Goal: Information Seeking & Learning: Check status

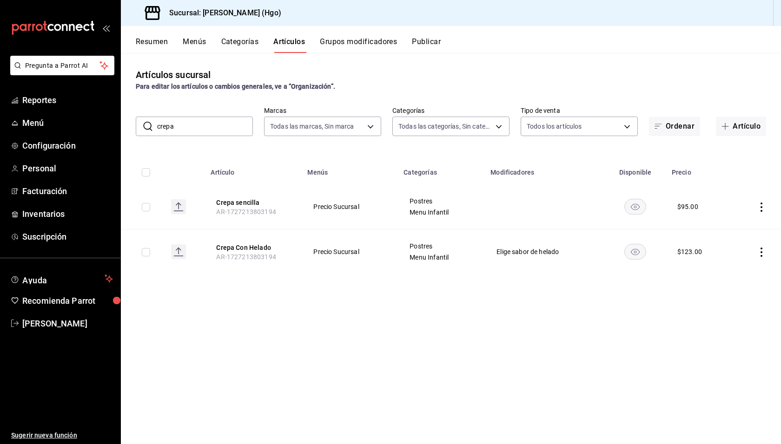
drag, startPoint x: 310, startPoint y: 295, endPoint x: 234, endPoint y: 142, distance: 170.4
click at [309, 295] on div "Artículos sucursal Para editar los artículos o cambios generales, ve a “Organiz…" at bounding box center [451, 248] width 660 height 391
click at [65, 99] on span "Reportes" at bounding box center [67, 100] width 91 height 13
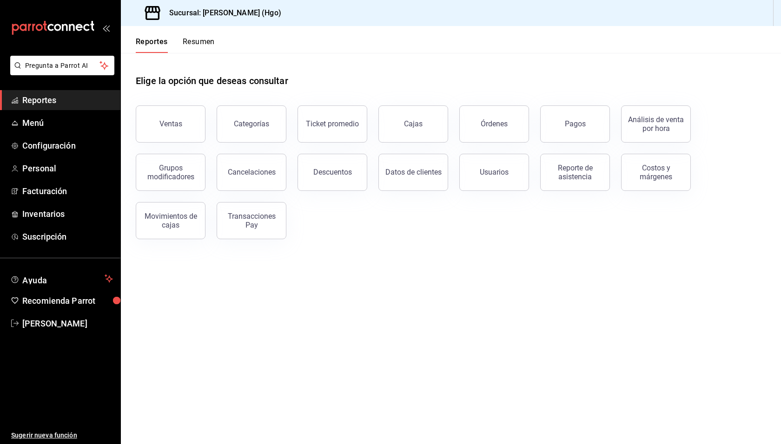
click at [392, 243] on div "Elige la opción que deseas consultar Ventas Categorías Ticket promedio Cajas Ór…" at bounding box center [451, 153] width 660 height 201
click at [314, 48] on header "Reportes Resumen" at bounding box center [451, 39] width 660 height 27
click at [322, 67] on div "Elige la opción que deseas consultar" at bounding box center [451, 73] width 630 height 41
click at [502, 118] on button "Órdenes" at bounding box center [494, 123] width 70 height 37
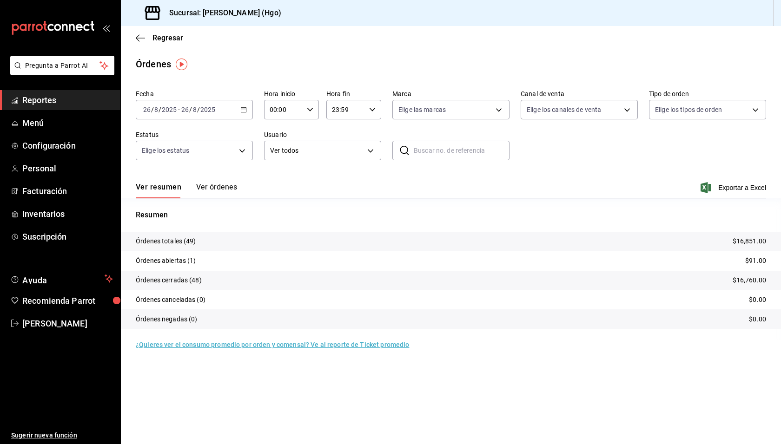
click at [234, 109] on div "[DATE] [DATE] - [DATE] [DATE]" at bounding box center [194, 110] width 117 height 20
click at [201, 241] on span "Rango de fechas" at bounding box center [180, 242] width 72 height 10
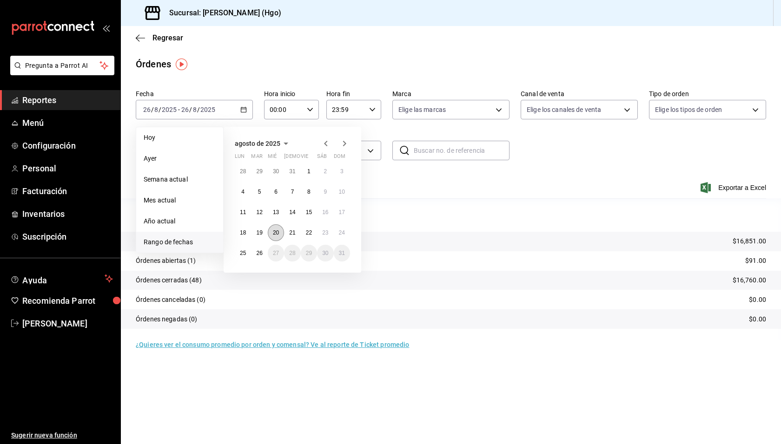
click at [274, 231] on abbr "20" at bounding box center [276, 233] width 6 height 7
click at [248, 251] on button "25" at bounding box center [243, 253] width 16 height 17
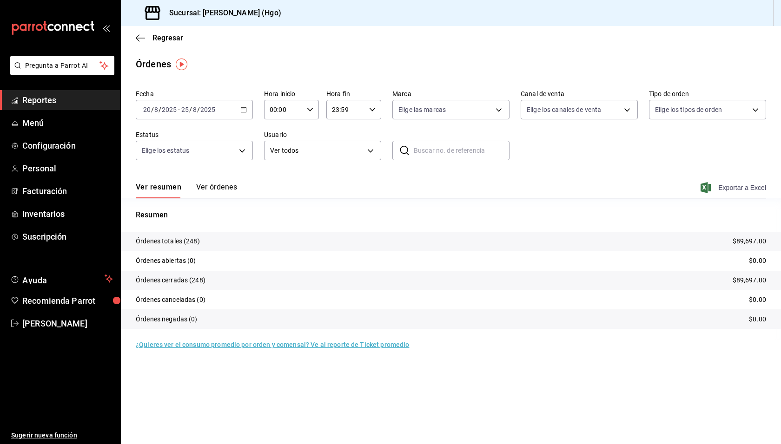
click at [732, 186] on span "Exportar a Excel" at bounding box center [734, 187] width 64 height 11
click at [166, 36] on span "Regresar" at bounding box center [167, 37] width 31 height 9
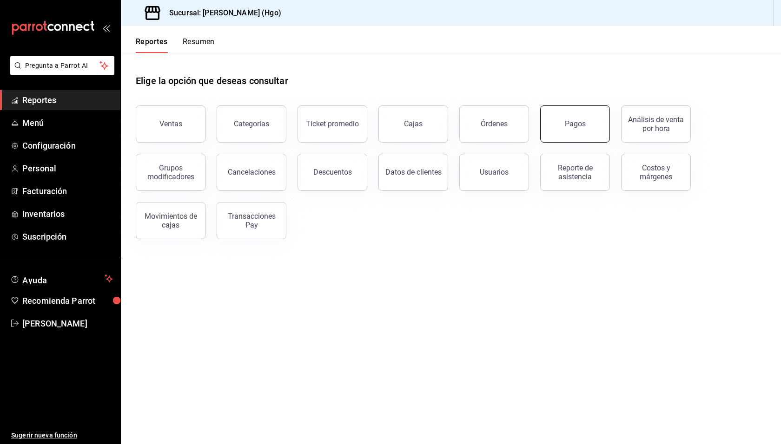
click at [566, 121] on div "Pagos" at bounding box center [575, 123] width 21 height 9
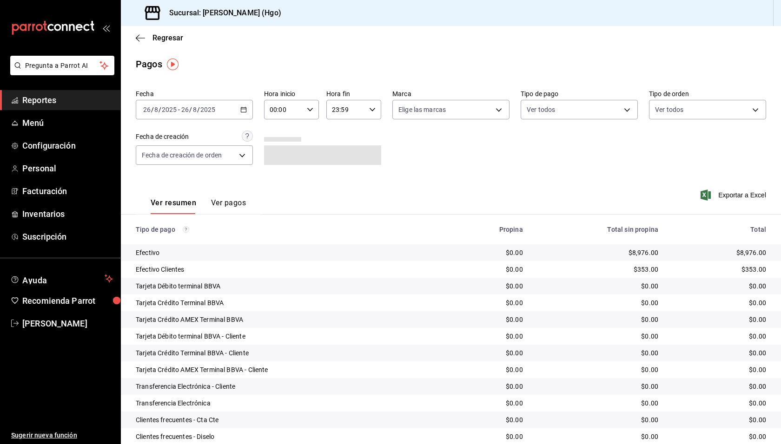
click at [240, 110] on icon "button" at bounding box center [243, 109] width 7 height 7
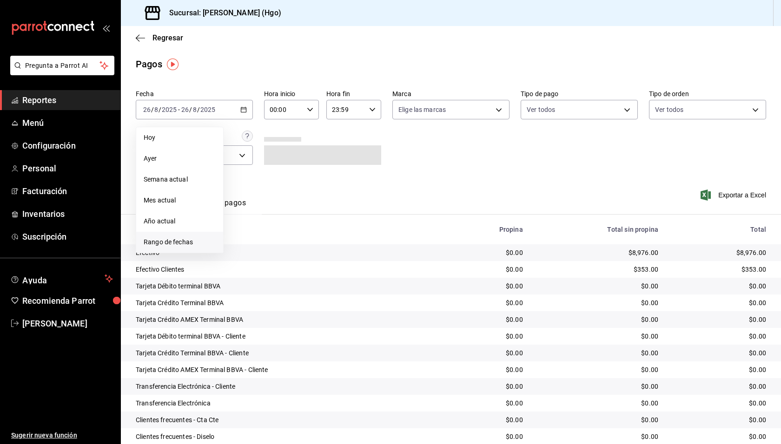
click at [186, 238] on span "Rango de fechas" at bounding box center [180, 242] width 72 height 10
click at [277, 232] on abbr "20" at bounding box center [276, 233] width 6 height 7
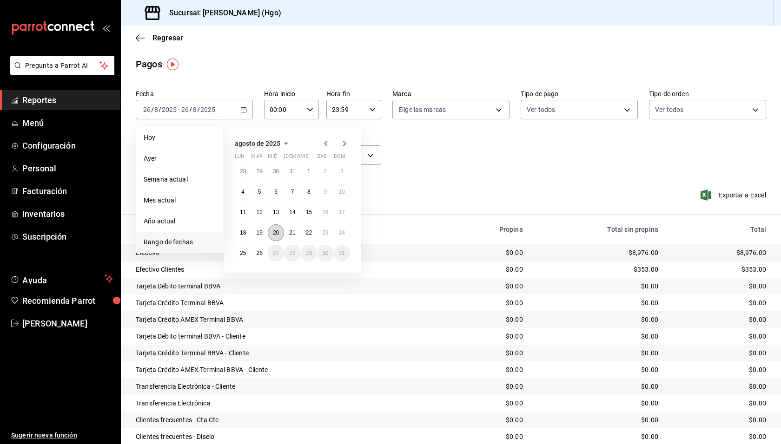
click at [277, 230] on abbr "20" at bounding box center [276, 233] width 6 height 7
click at [246, 252] on abbr "25" at bounding box center [243, 253] width 6 height 7
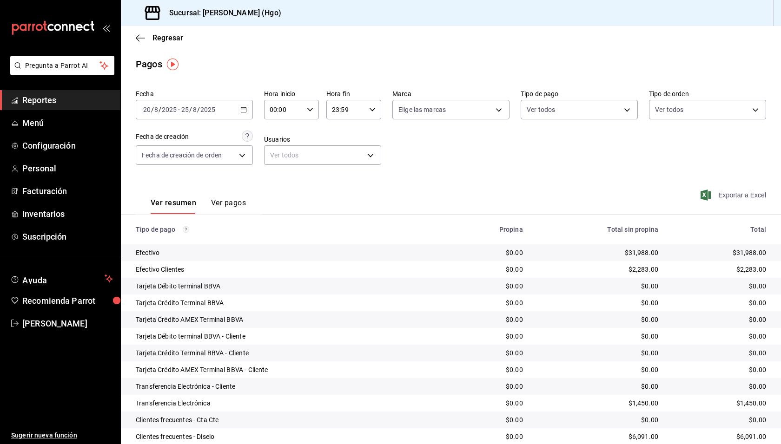
click at [730, 195] on span "Exportar a Excel" at bounding box center [734, 195] width 64 height 11
click at [395, 35] on div "Regresar" at bounding box center [451, 38] width 660 height 24
click at [171, 39] on span "Regresar" at bounding box center [167, 37] width 31 height 9
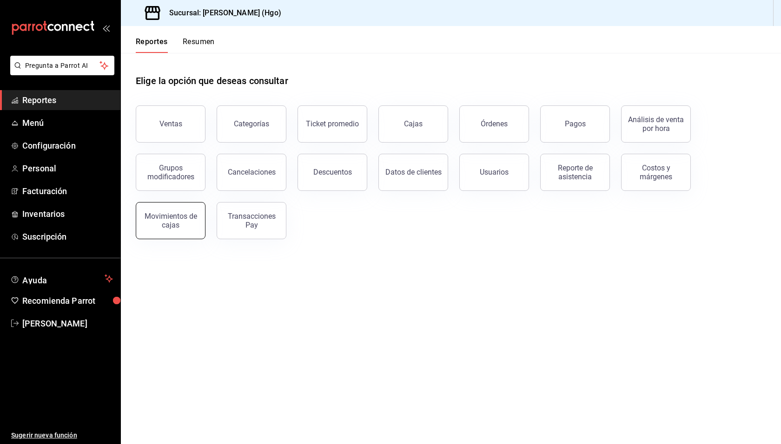
click at [183, 230] on button "Movimientos de cajas" at bounding box center [171, 220] width 70 height 37
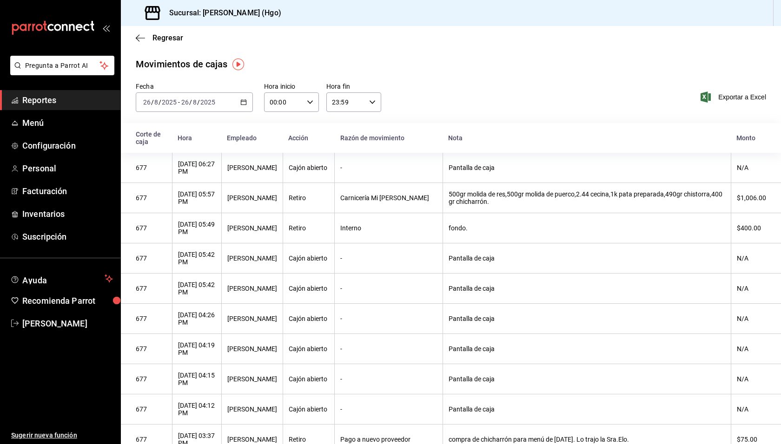
click at [240, 101] on icon "button" at bounding box center [243, 102] width 7 height 7
click at [204, 230] on li "Rango de fechas" at bounding box center [179, 234] width 87 height 21
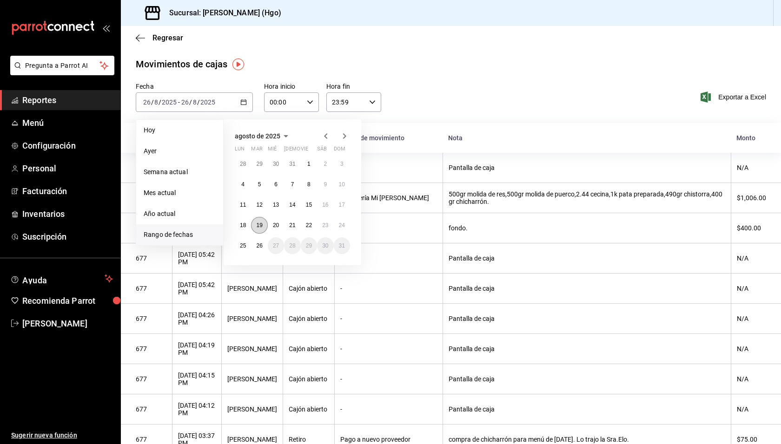
click at [258, 228] on abbr "19" at bounding box center [259, 225] width 6 height 7
click at [246, 244] on abbr "25" at bounding box center [243, 246] width 6 height 7
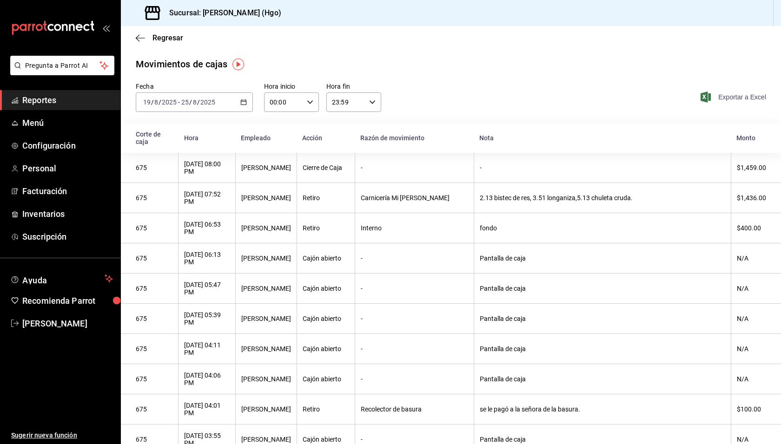
click at [741, 96] on span "Exportar a Excel" at bounding box center [734, 97] width 64 height 11
click at [162, 38] on span "Regresar" at bounding box center [167, 37] width 31 height 9
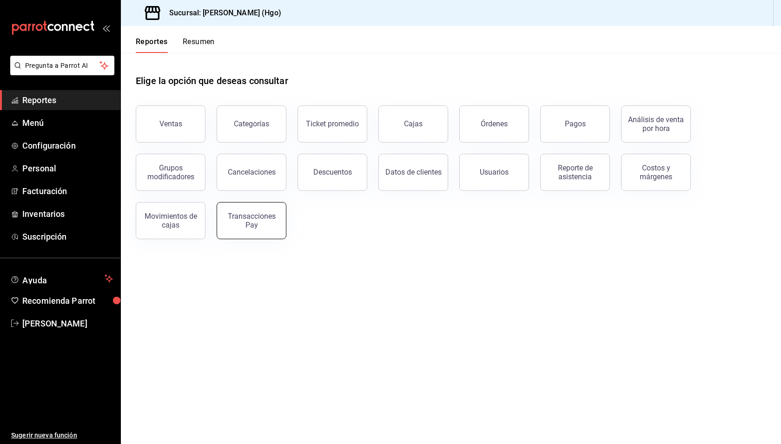
click at [267, 216] on div "Transacciones Pay" at bounding box center [252, 221] width 58 height 18
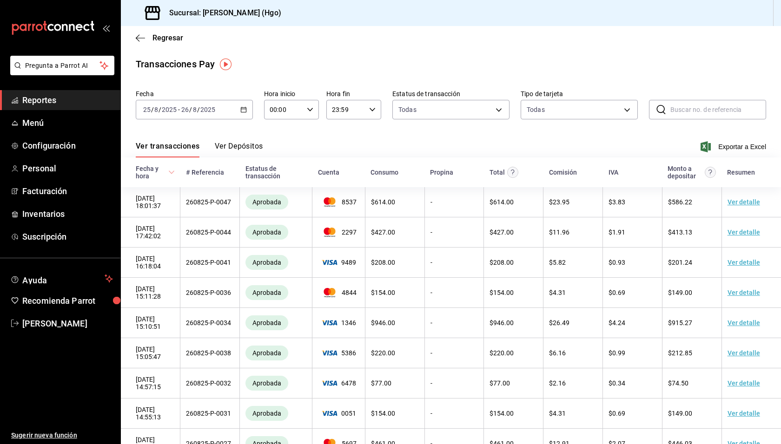
click at [237, 109] on div "[DATE] [DATE] - [DATE] [DATE]" at bounding box center [194, 110] width 117 height 20
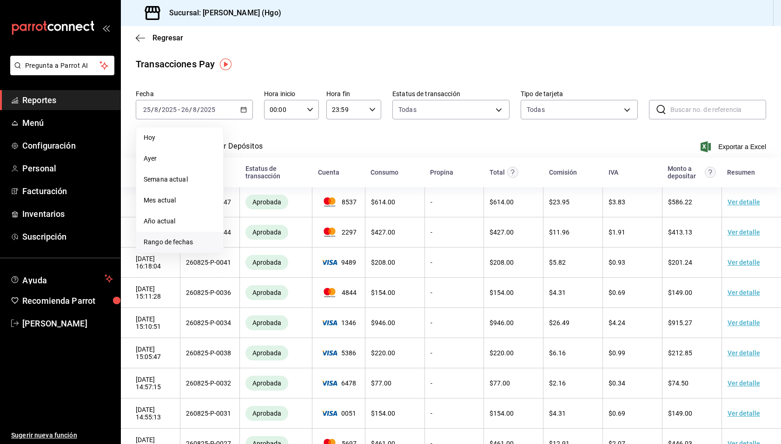
click at [194, 245] on span "Rango de fechas" at bounding box center [180, 242] width 72 height 10
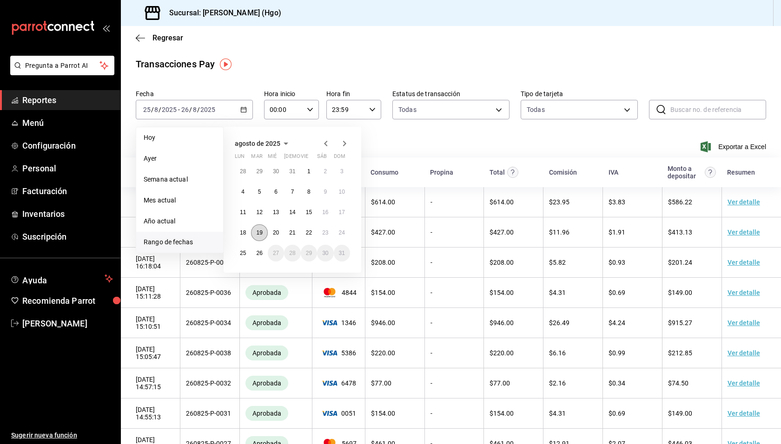
click at [258, 233] on abbr "19" at bounding box center [259, 233] width 6 height 7
click at [273, 233] on abbr "20" at bounding box center [276, 233] width 6 height 7
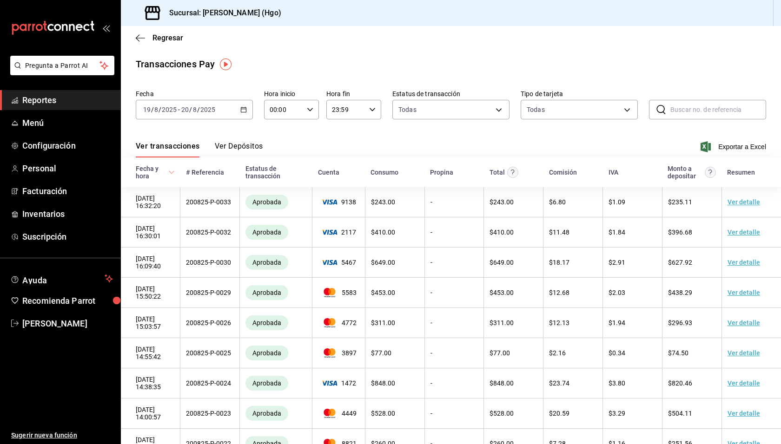
click at [230, 108] on div "[DATE] [DATE] - [DATE] [DATE]" at bounding box center [194, 110] width 117 height 20
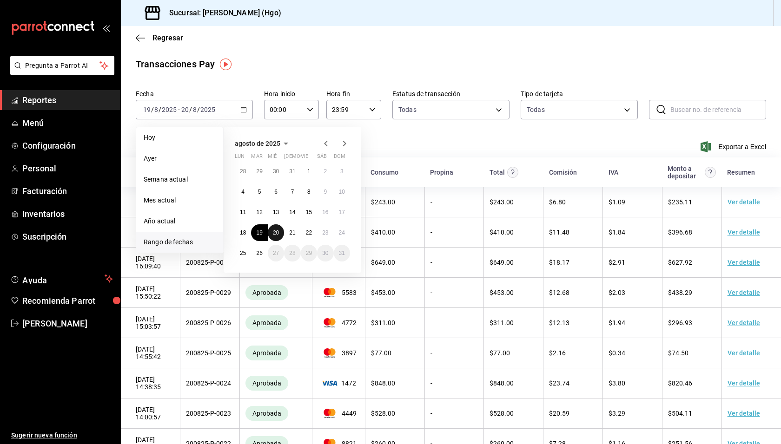
click at [273, 230] on abbr "20" at bounding box center [276, 233] width 6 height 7
click at [243, 251] on abbr "25" at bounding box center [243, 253] width 6 height 7
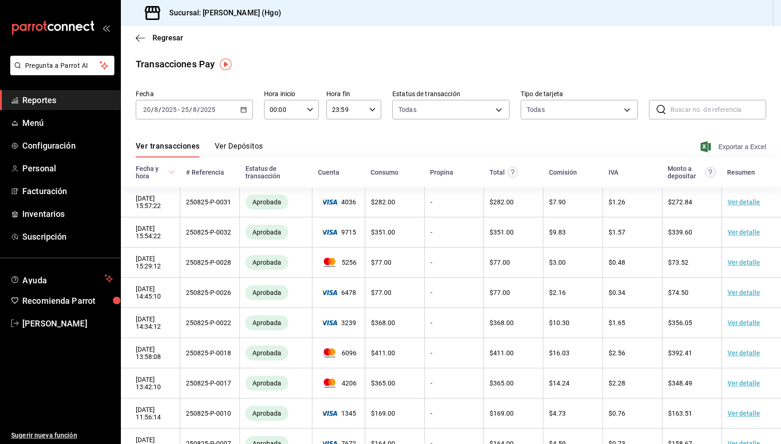
click at [713, 147] on span "Exportar a Excel" at bounding box center [734, 146] width 64 height 11
click at [170, 38] on span "Regresar" at bounding box center [167, 37] width 31 height 9
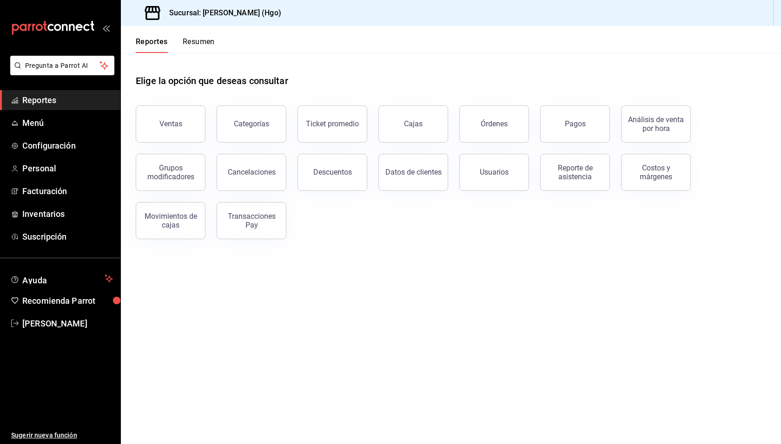
click at [474, 234] on div "Ventas Categorías Ticket promedio Cajas Órdenes Pagos Análisis de venta por hor…" at bounding box center [445, 166] width 641 height 145
click at [369, 64] on div "Elige la opción que deseas consultar" at bounding box center [451, 73] width 630 height 41
click at [335, 217] on div "Ventas Categorías Ticket promedio Cajas Órdenes Pagos Análisis de venta por hor…" at bounding box center [445, 166] width 641 height 145
click at [488, 67] on div "Elige la opción que deseas consultar" at bounding box center [451, 73] width 630 height 41
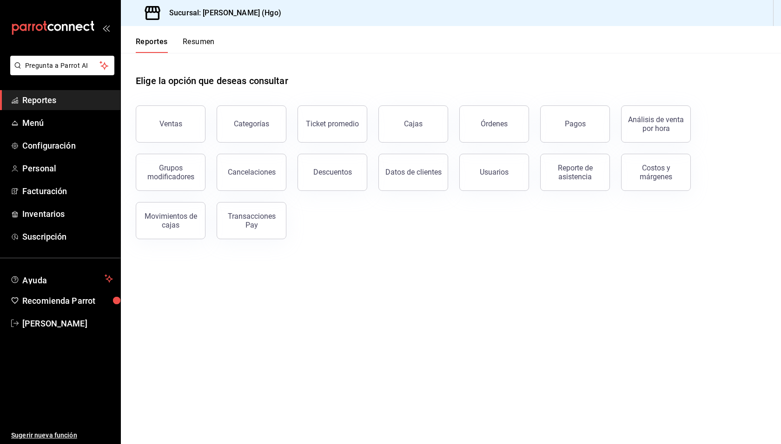
click at [498, 218] on div "Ventas Categorías Ticket promedio Cajas Órdenes Pagos Análisis de venta por hor…" at bounding box center [445, 166] width 641 height 145
click at [404, 128] on button "Cajas" at bounding box center [413, 123] width 70 height 37
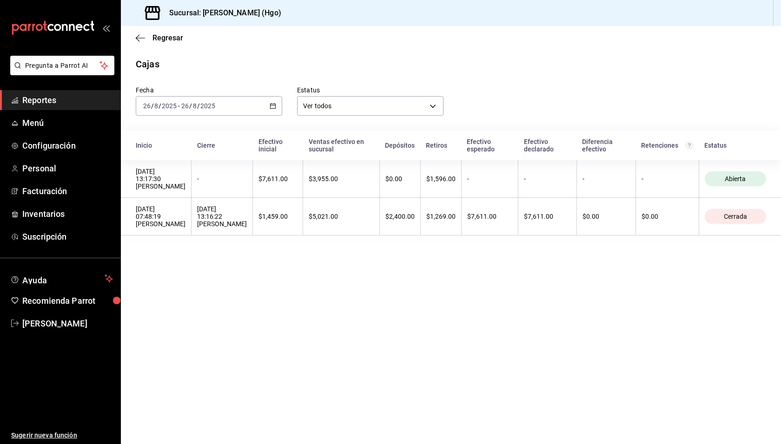
click at [219, 104] on div "[DATE] [DATE] - [DATE] [DATE]" at bounding box center [209, 106] width 146 height 20
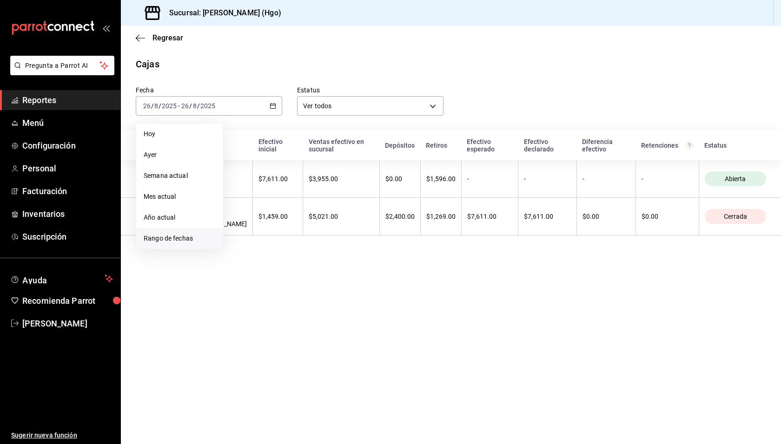
click at [196, 233] on li "Rango de fechas" at bounding box center [179, 238] width 87 height 21
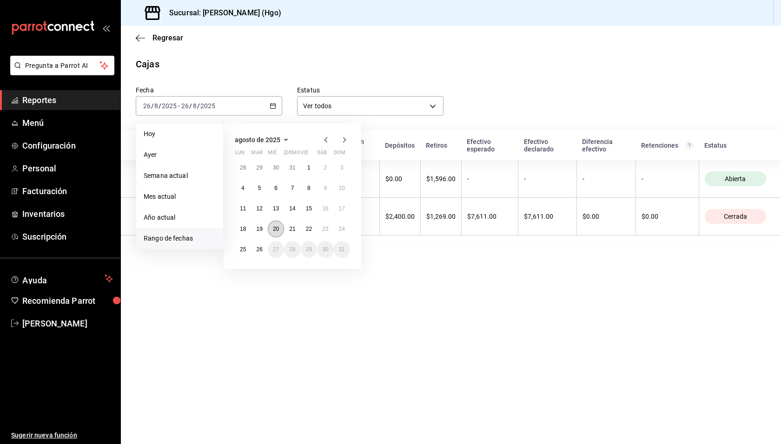
click at [276, 226] on abbr "20" at bounding box center [276, 229] width 6 height 7
click at [247, 249] on button "25" at bounding box center [243, 249] width 16 height 17
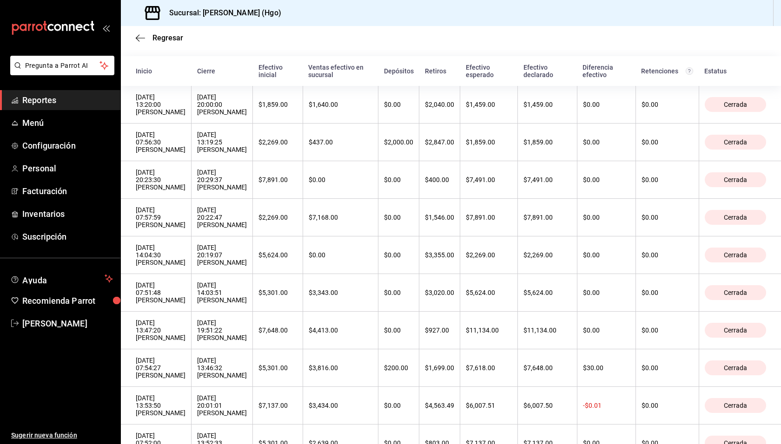
scroll to position [68, 0]
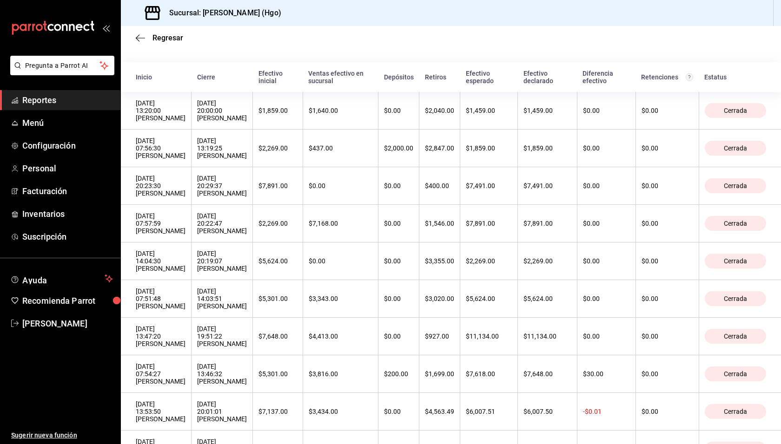
click at [455, 42] on div "Regresar" at bounding box center [451, 38] width 660 height 24
click at [162, 35] on span "Regresar" at bounding box center [167, 37] width 31 height 9
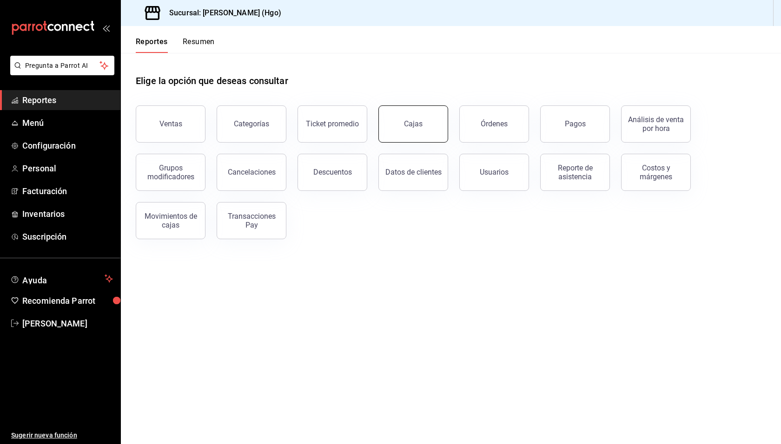
click at [409, 128] on button "Cajas" at bounding box center [413, 123] width 70 height 37
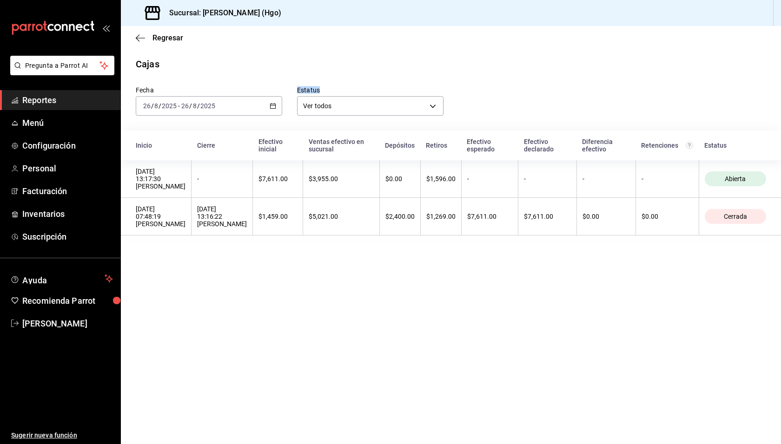
click at [250, 105] on div "[DATE] [DATE] - [DATE] [DATE]" at bounding box center [209, 106] width 146 height 20
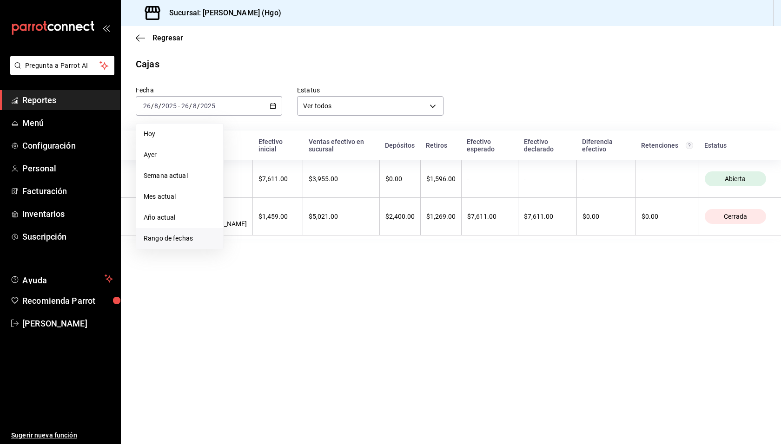
click at [191, 235] on span "Rango de fechas" at bounding box center [180, 239] width 72 height 10
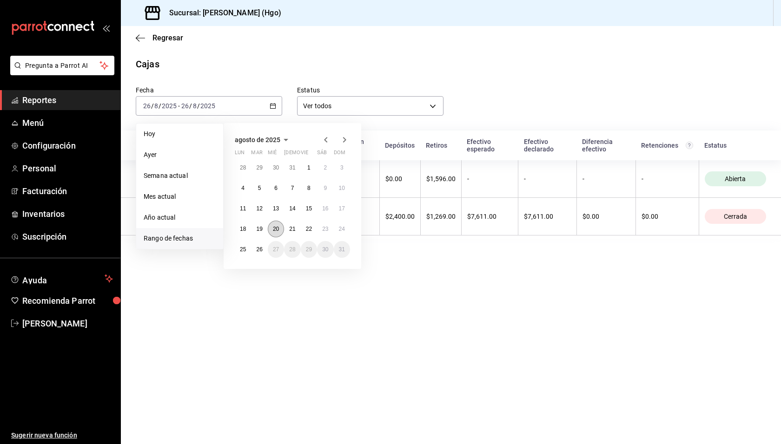
click at [271, 230] on button "20" at bounding box center [276, 229] width 16 height 17
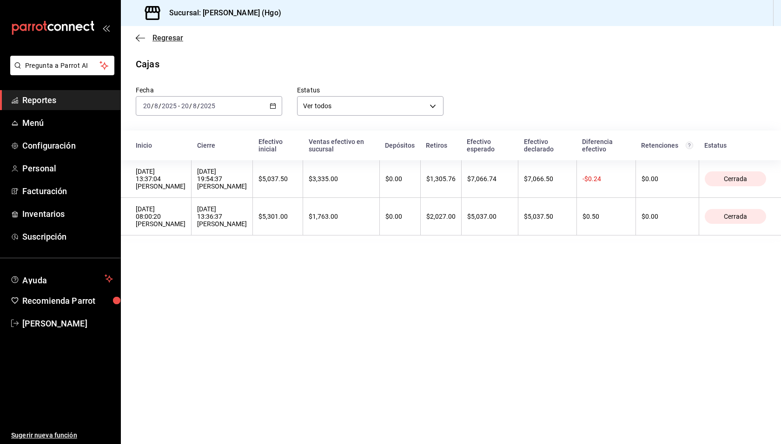
click at [158, 40] on span "Regresar" at bounding box center [167, 37] width 31 height 9
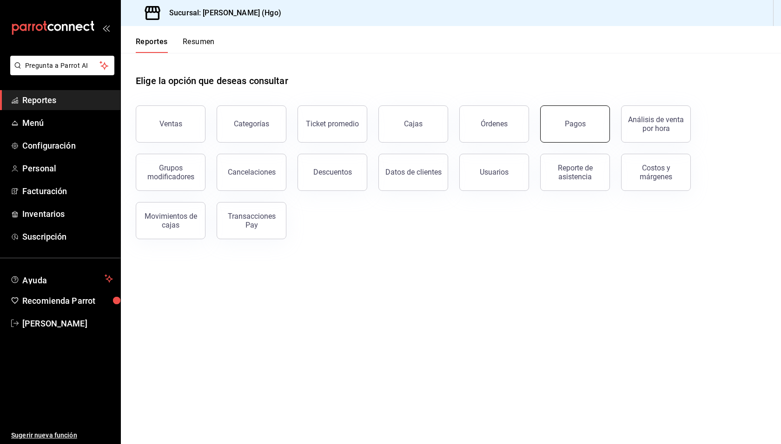
click at [550, 123] on button "Pagos" at bounding box center [575, 123] width 70 height 37
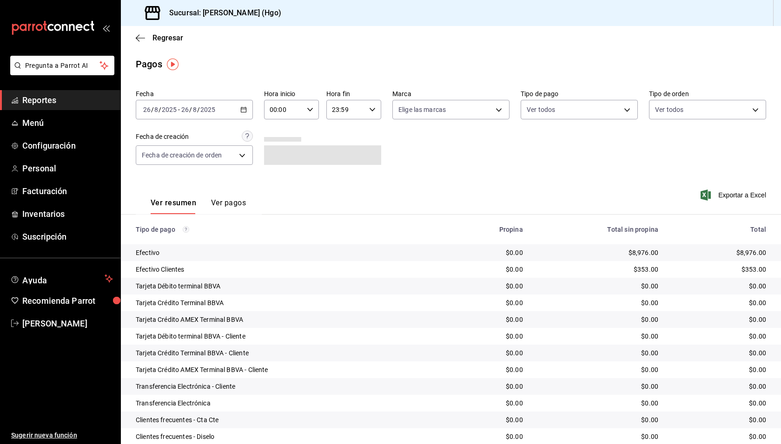
click at [212, 108] on input "2025" at bounding box center [208, 109] width 16 height 7
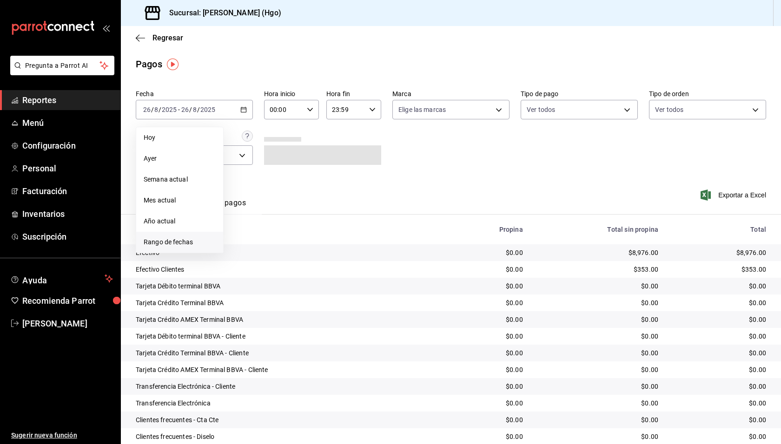
click at [209, 241] on span "Rango de fechas" at bounding box center [180, 242] width 72 height 10
click at [273, 234] on abbr "20" at bounding box center [276, 233] width 6 height 7
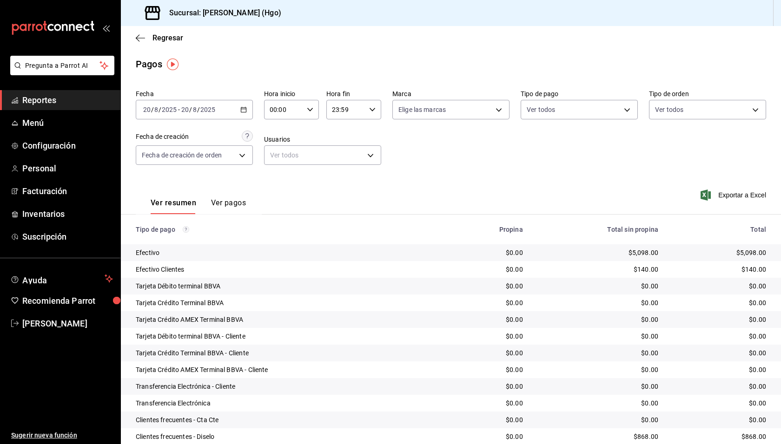
click at [231, 107] on div "[DATE] [DATE] - [DATE] [DATE]" at bounding box center [194, 110] width 117 height 20
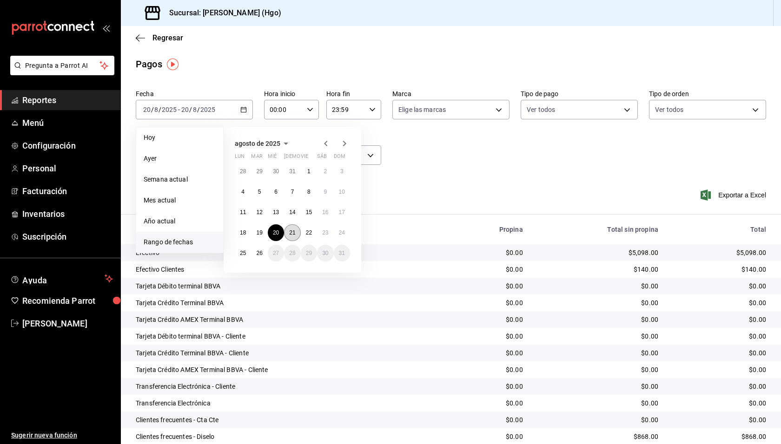
click at [295, 236] on abbr "21" at bounding box center [292, 233] width 6 height 7
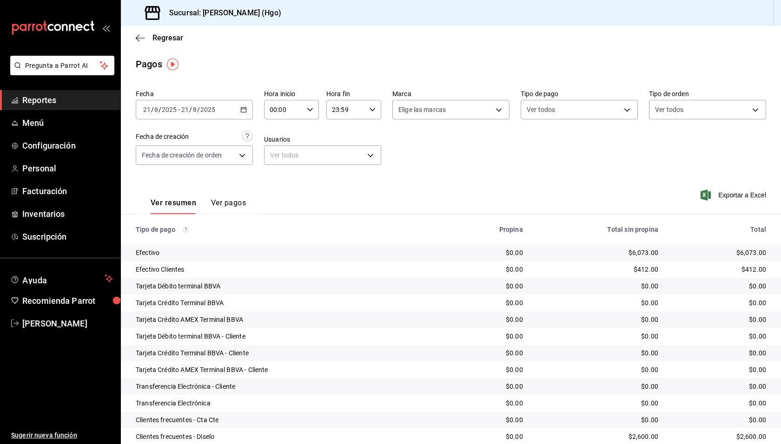
click at [237, 109] on div "[DATE] [DATE] - [DATE] [DATE]" at bounding box center [194, 110] width 117 height 20
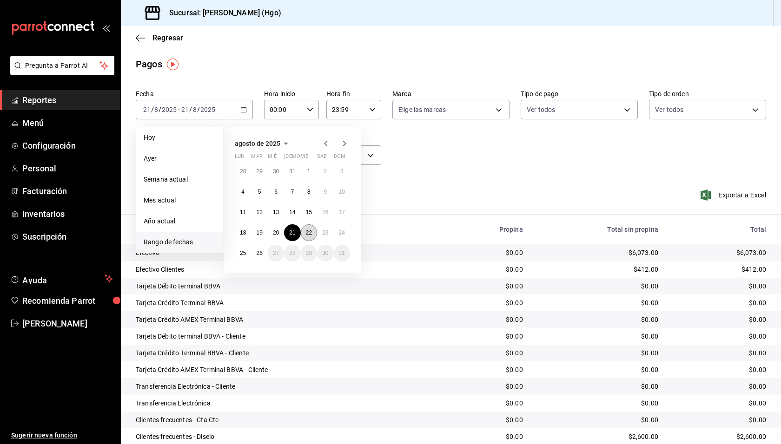
click at [314, 236] on button "22" at bounding box center [309, 232] width 16 height 17
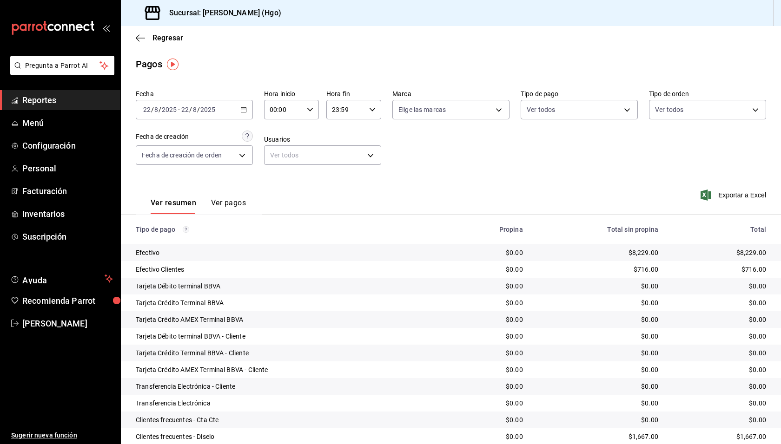
click at [238, 108] on div "[DATE] [DATE] - [DATE] [DATE]" at bounding box center [194, 110] width 117 height 20
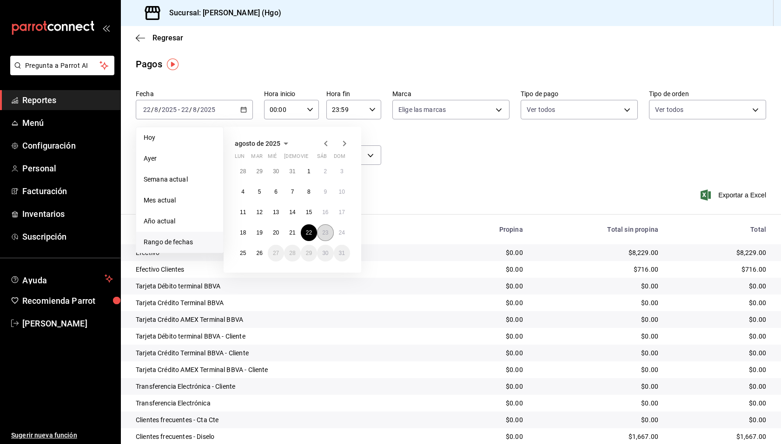
click at [325, 230] on abbr "23" at bounding box center [325, 233] width 6 height 7
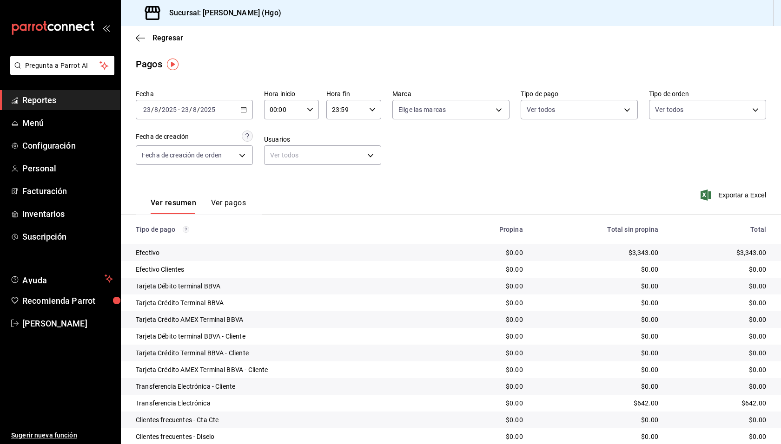
click at [217, 110] on div "[DATE] [DATE] - [DATE] [DATE]" at bounding box center [194, 110] width 117 height 20
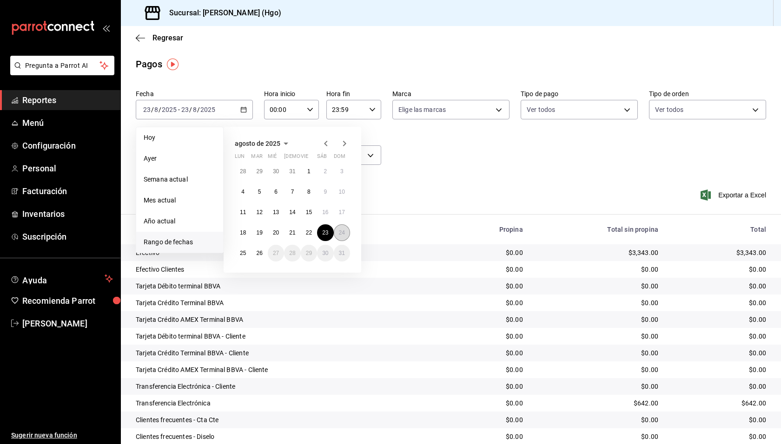
click at [340, 234] on abbr "24" at bounding box center [342, 233] width 6 height 7
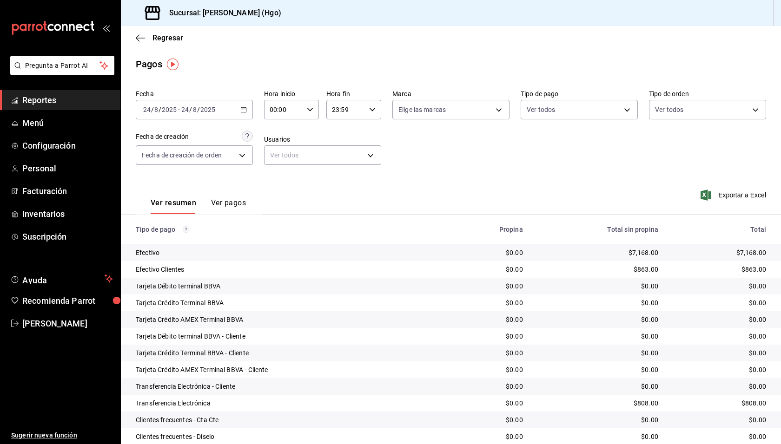
click at [242, 107] on icon "button" at bounding box center [243, 109] width 7 height 7
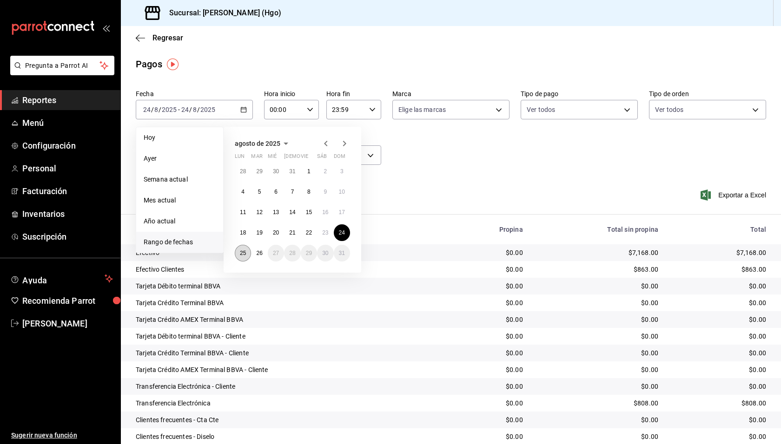
click at [247, 249] on button "25" at bounding box center [243, 253] width 16 height 17
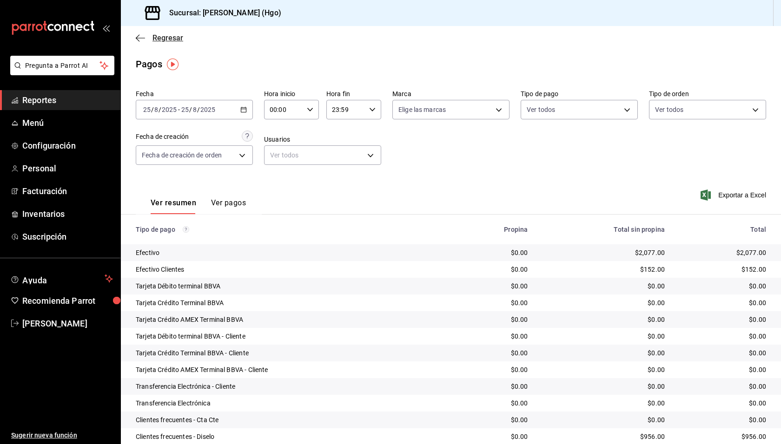
click at [160, 37] on span "Regresar" at bounding box center [167, 37] width 31 height 9
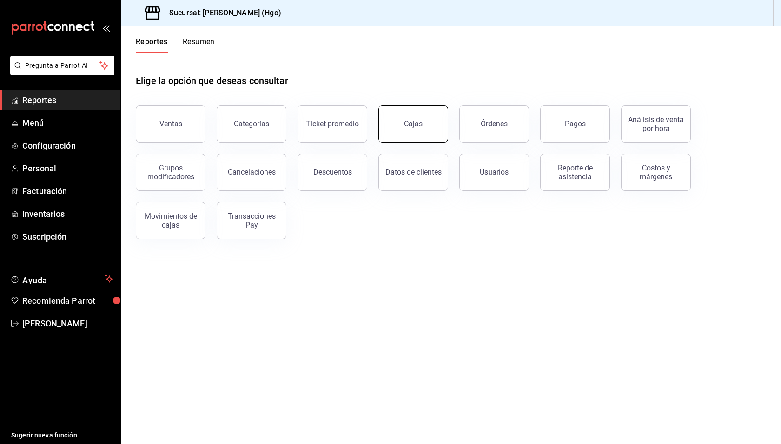
click at [412, 114] on button "Cajas" at bounding box center [413, 123] width 70 height 37
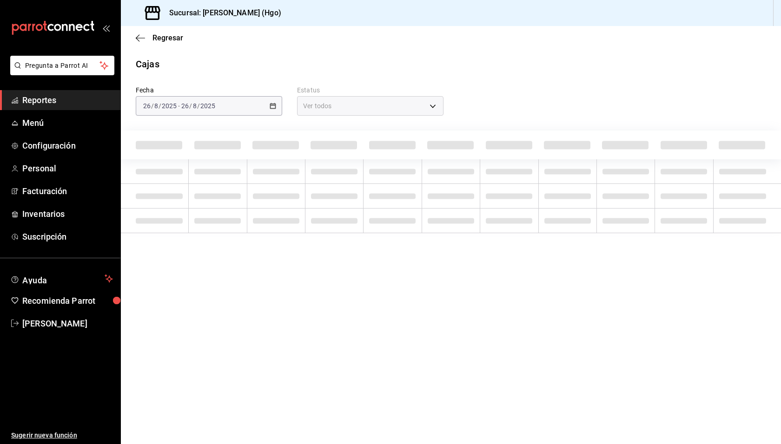
click at [250, 110] on div "[DATE] [DATE] - [DATE] [DATE]" at bounding box center [209, 106] width 146 height 20
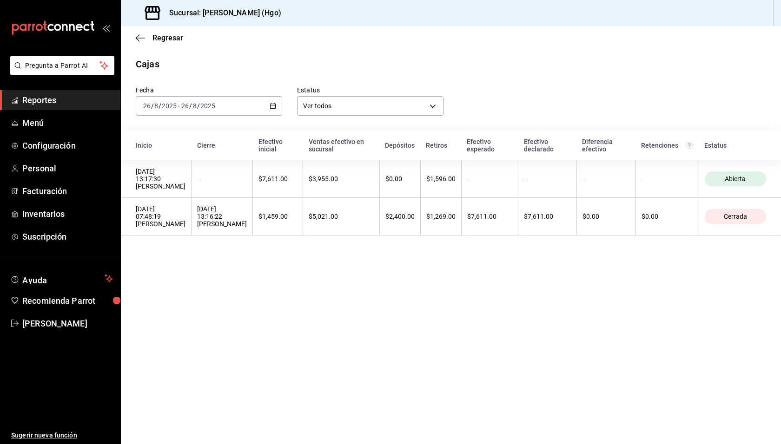
click at [250, 107] on div "[DATE] [DATE] - [DATE] [DATE]" at bounding box center [209, 106] width 146 height 20
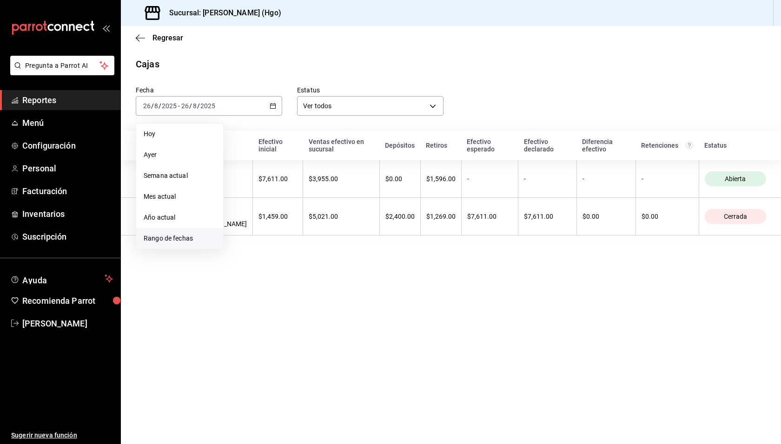
click at [192, 234] on span "Rango de fechas" at bounding box center [180, 239] width 72 height 10
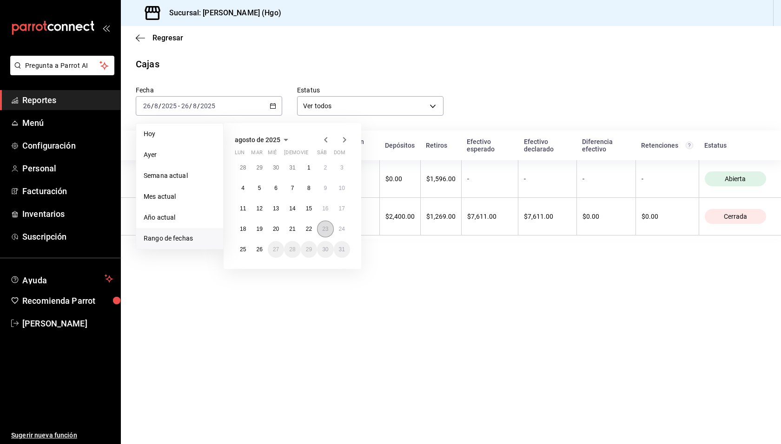
click at [322, 229] on abbr "23" at bounding box center [325, 229] width 6 height 7
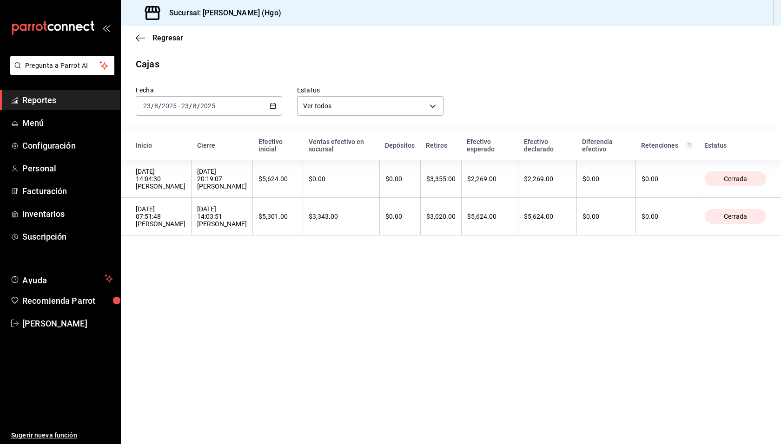
click at [201, 116] on div "Fecha [DATE] [DATE] - [DATE] [DATE] Estatus Ver todos ALL Inicio Cierre Efectiv…" at bounding box center [451, 155] width 630 height 168
click at [203, 105] on input "2025" at bounding box center [208, 105] width 16 height 7
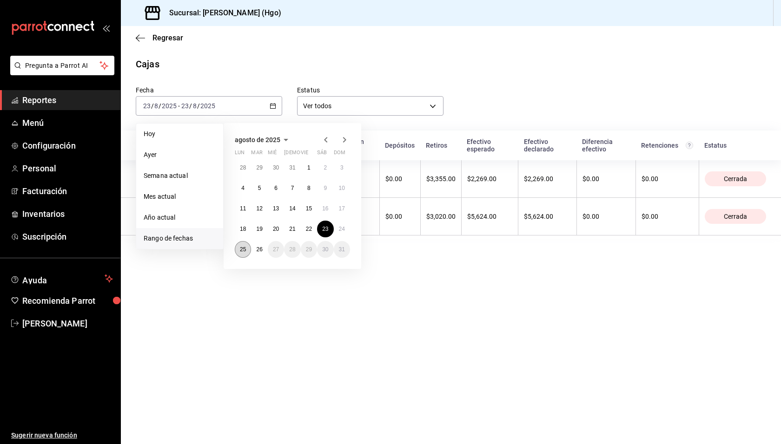
click at [247, 247] on button "25" at bounding box center [243, 249] width 16 height 17
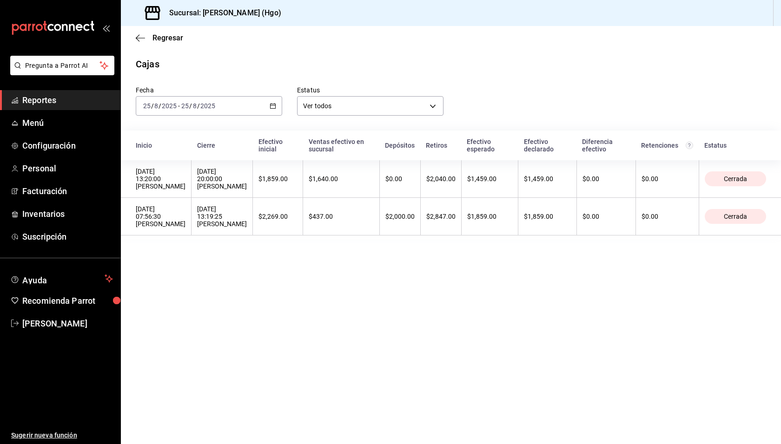
click at [338, 66] on div "Cajas" at bounding box center [451, 64] width 660 height 14
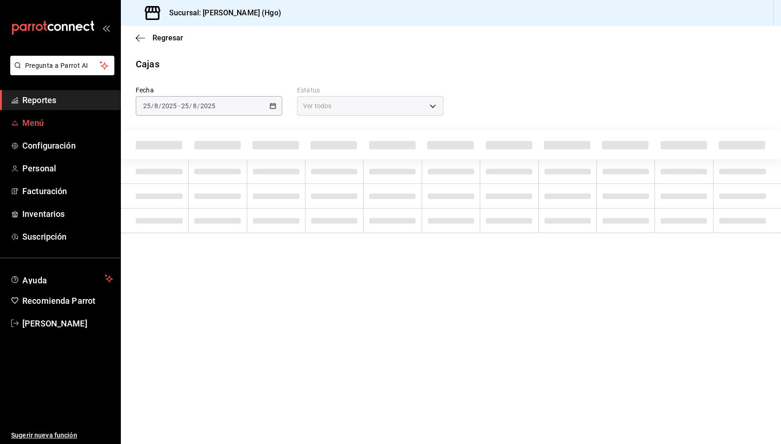
click at [48, 126] on span "Menú" at bounding box center [67, 123] width 91 height 13
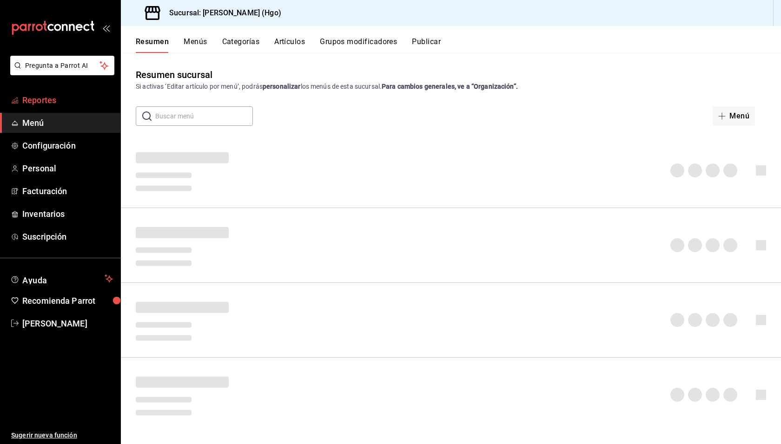
click at [48, 99] on span "Reportes" at bounding box center [67, 100] width 91 height 13
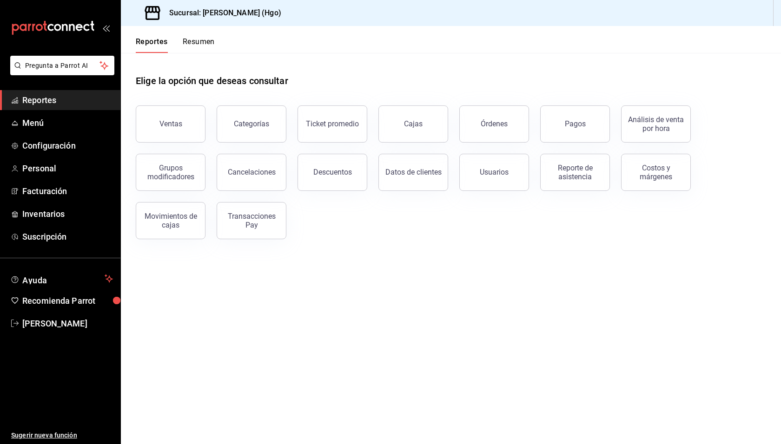
click at [43, 102] on span "Reportes" at bounding box center [67, 100] width 91 height 13
click at [67, 98] on span "Reportes" at bounding box center [67, 100] width 91 height 13
click at [197, 44] on button "Resumen" at bounding box center [199, 45] width 32 height 16
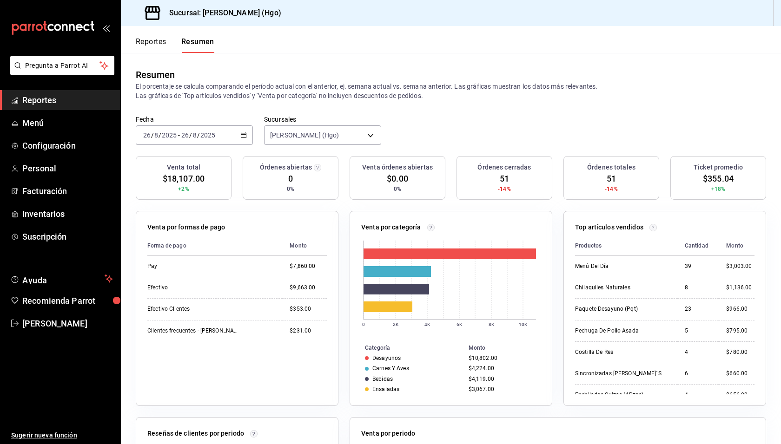
click at [431, 116] on div "Fecha 2025-08-26 26 / 8 / 2025 - 2025-08-26 26 / 8 / 2025 Sucursales Enrique's …" at bounding box center [451, 135] width 660 height 41
click at [69, 100] on span "Reportes" at bounding box center [67, 100] width 91 height 13
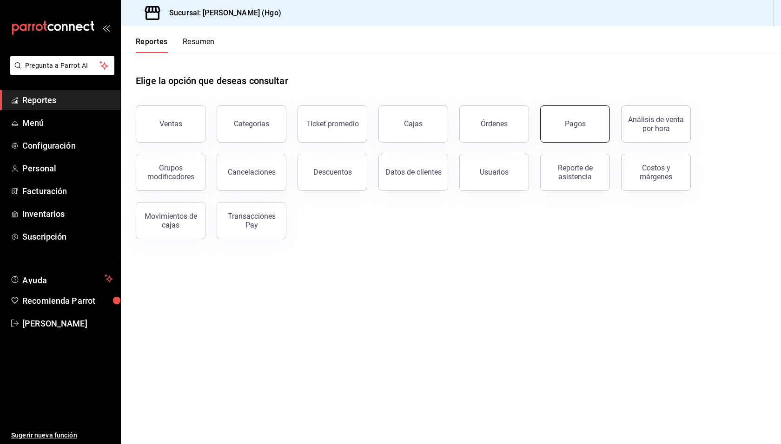
click at [573, 116] on button "Pagos" at bounding box center [575, 123] width 70 height 37
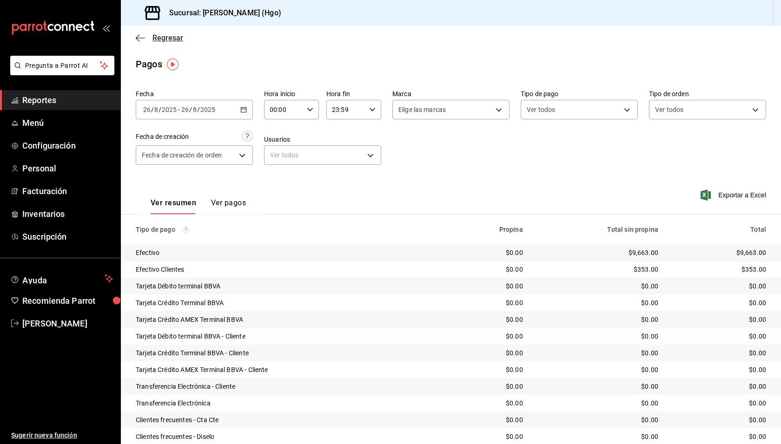
click at [171, 39] on span "Regresar" at bounding box center [167, 37] width 31 height 9
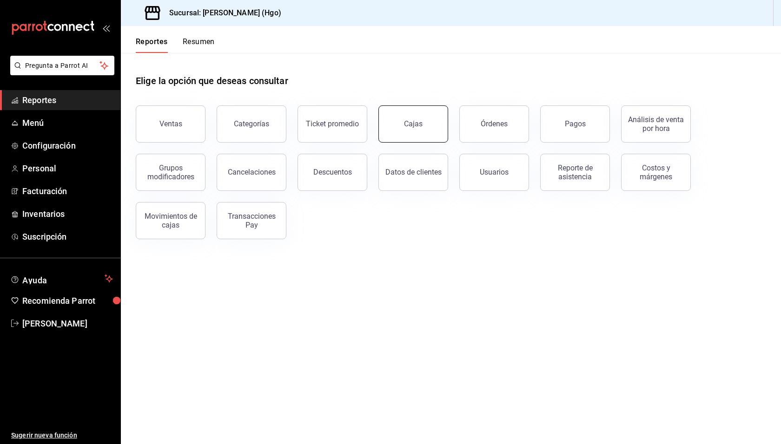
click at [440, 117] on button "Cajas" at bounding box center [413, 123] width 70 height 37
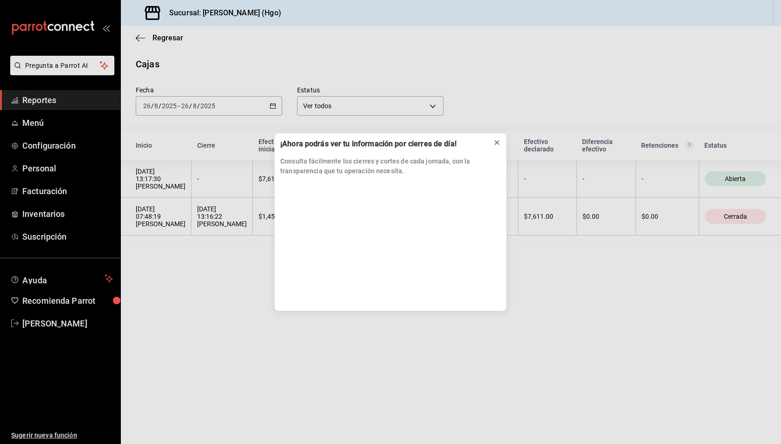
click at [498, 145] on icon at bounding box center [496, 142] width 7 height 7
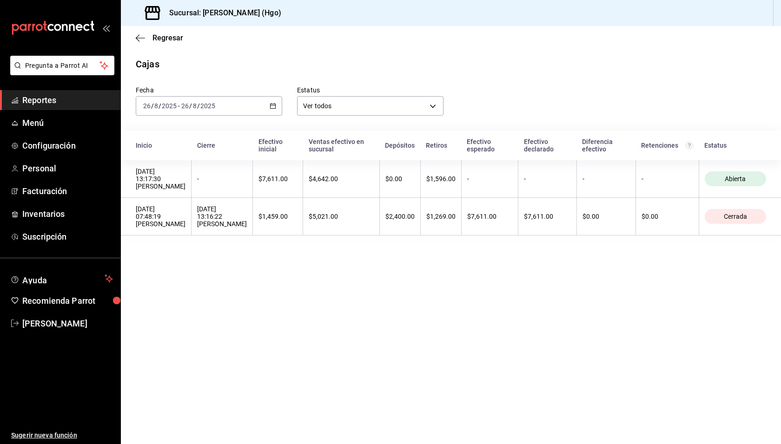
click at [452, 289] on main "Regresar Cajas Fecha 2025-08-26 26 / 8 / 2025 - 2025-08-26 26 / 8 / 2025 Estatu…" at bounding box center [451, 235] width 660 height 418
click at [466, 306] on main "Regresar Cajas Fecha 2025-08-26 26 / 8 / 2025 - 2025-08-26 26 / 8 / 2025 Estatu…" at bounding box center [451, 235] width 660 height 418
click at [496, 118] on div "Fecha 2025-08-26 26 / 8 / 2025 - 2025-08-26 26 / 8 / 2025 Estatus Ver todos ALL…" at bounding box center [451, 155] width 630 height 168
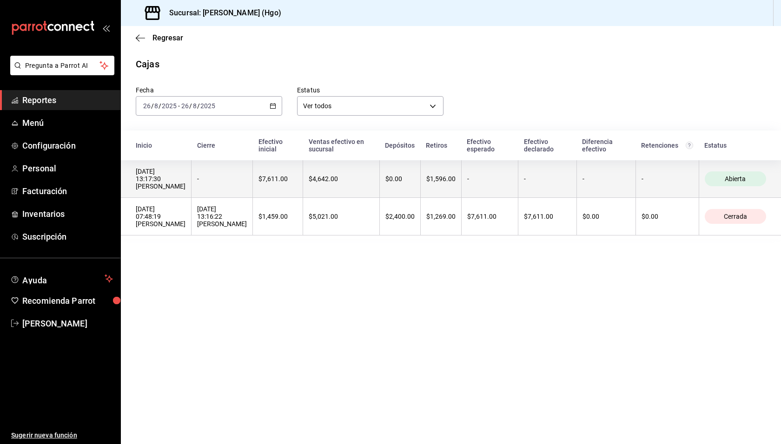
click at [455, 175] on div "$1,596.00" at bounding box center [440, 178] width 29 height 7
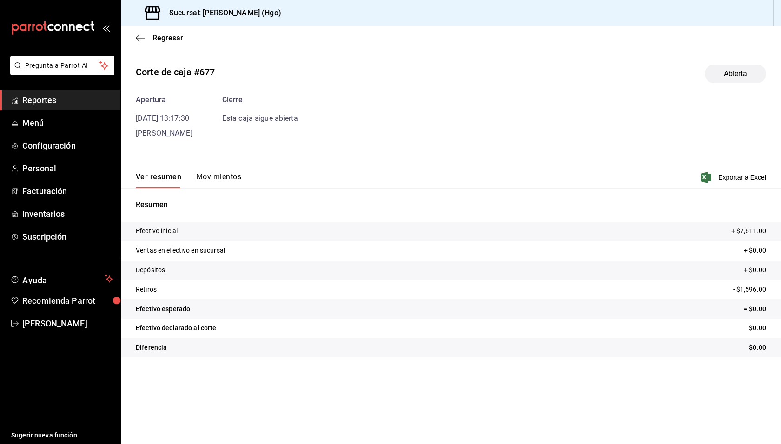
click at [232, 178] on button "Movimientos" at bounding box center [218, 180] width 45 height 16
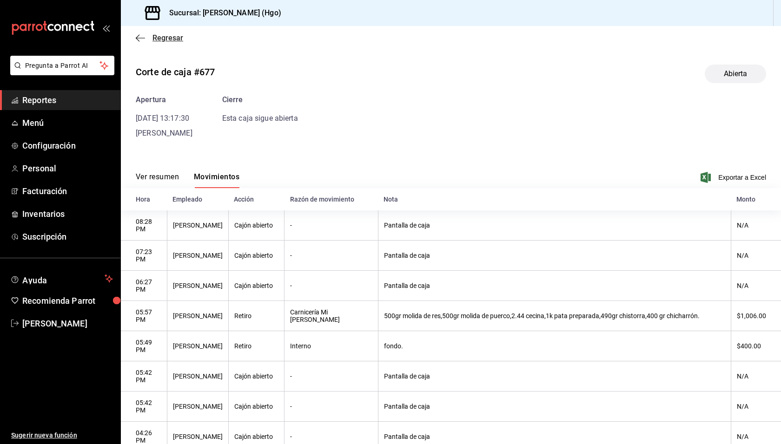
click at [163, 39] on span "Regresar" at bounding box center [167, 37] width 31 height 9
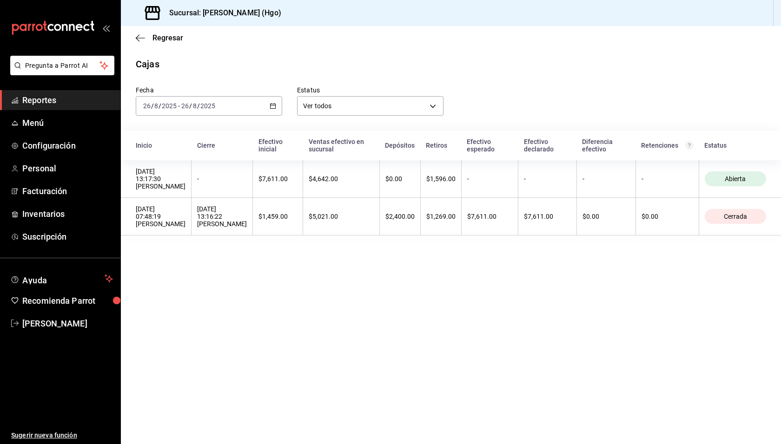
click at [475, 61] on div "Cajas" at bounding box center [451, 64] width 660 height 14
click at [411, 328] on main "Regresar Cajas Fecha 2025-08-26 26 / 8 / 2025 - 2025-08-26 26 / 8 / 2025 Estatu…" at bounding box center [451, 235] width 660 height 418
click at [336, 71] on div "Cajas" at bounding box center [451, 64] width 660 height 14
